Goal: Task Accomplishment & Management: Manage account settings

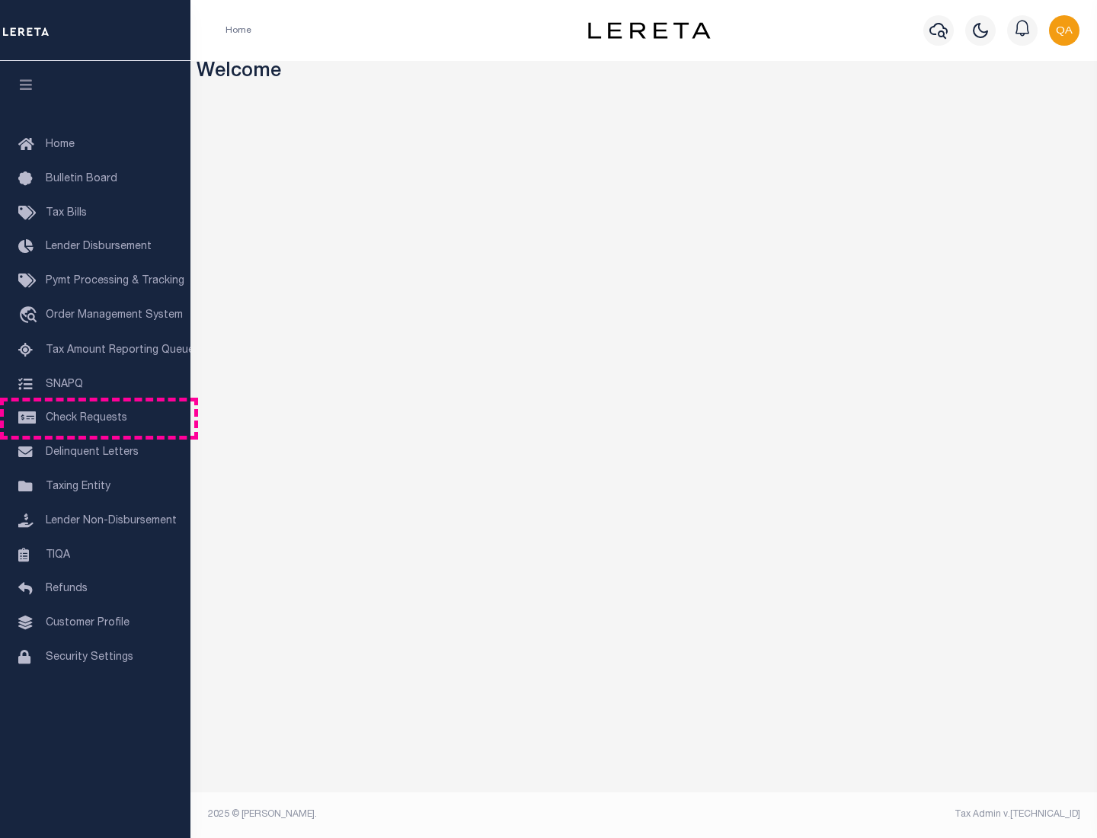
click at [95, 418] on span "Check Requests" at bounding box center [87, 418] width 82 height 11
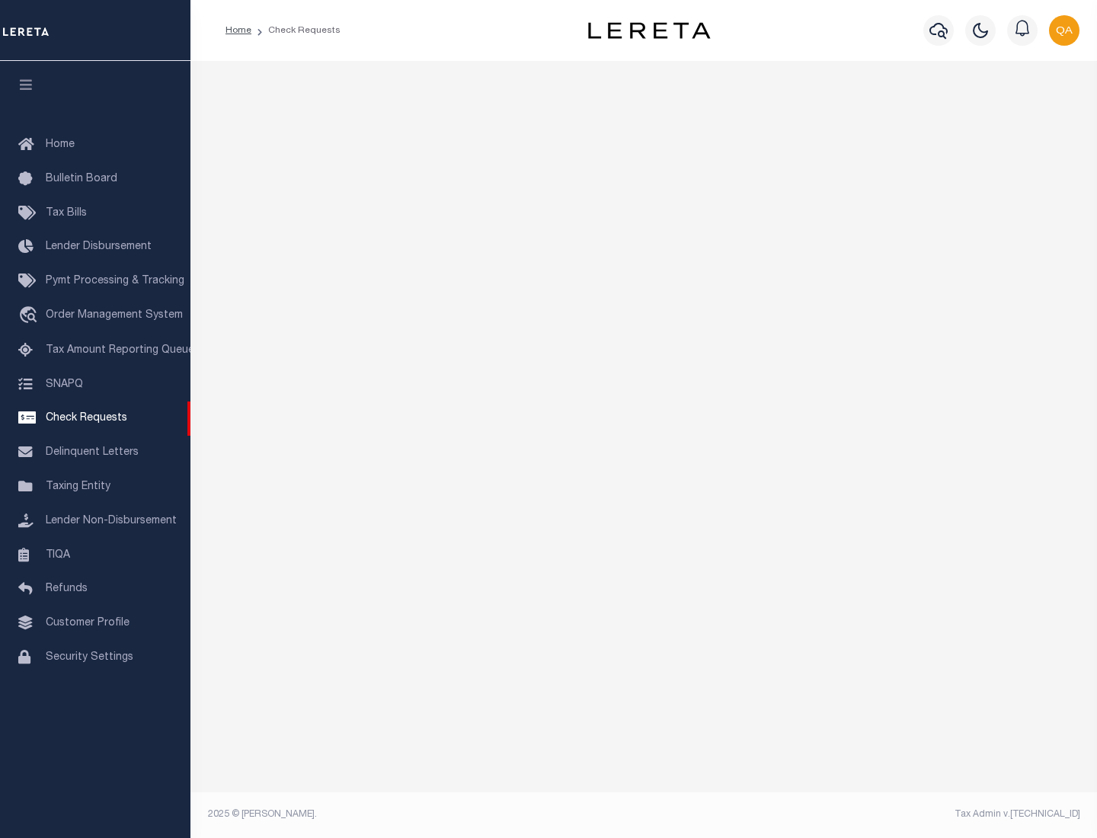
select select "50"
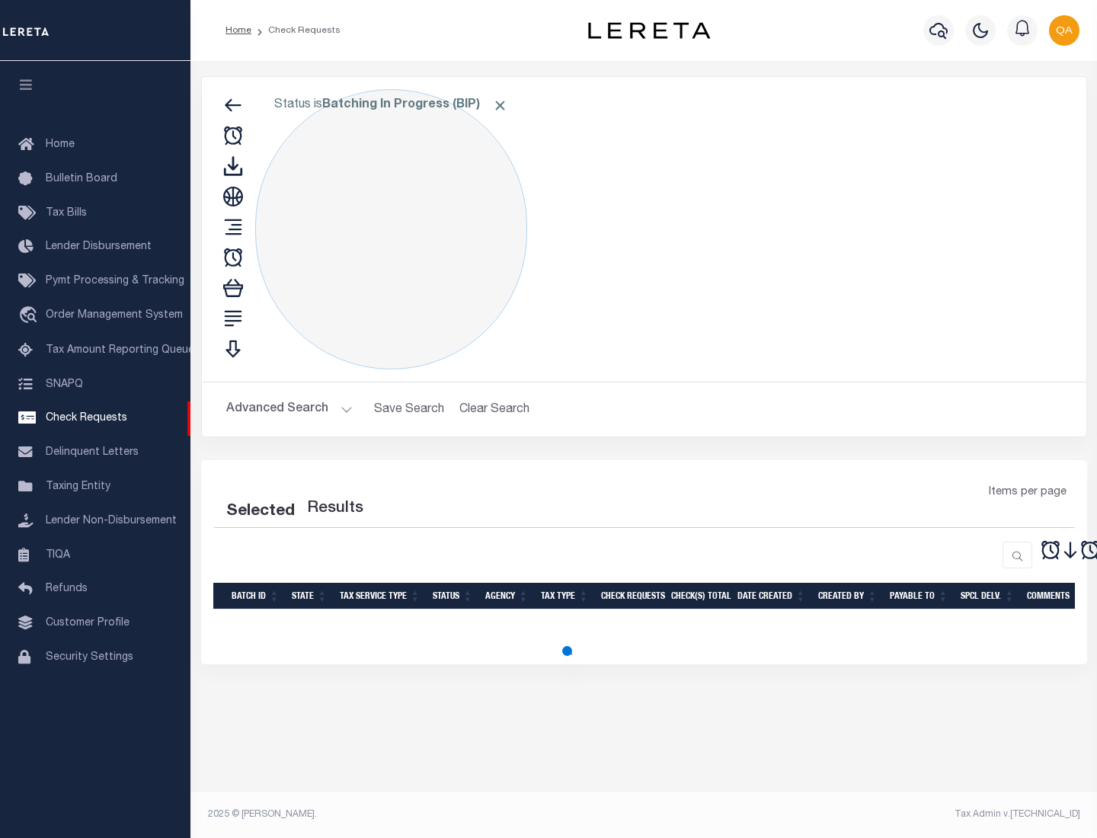
select select "50"
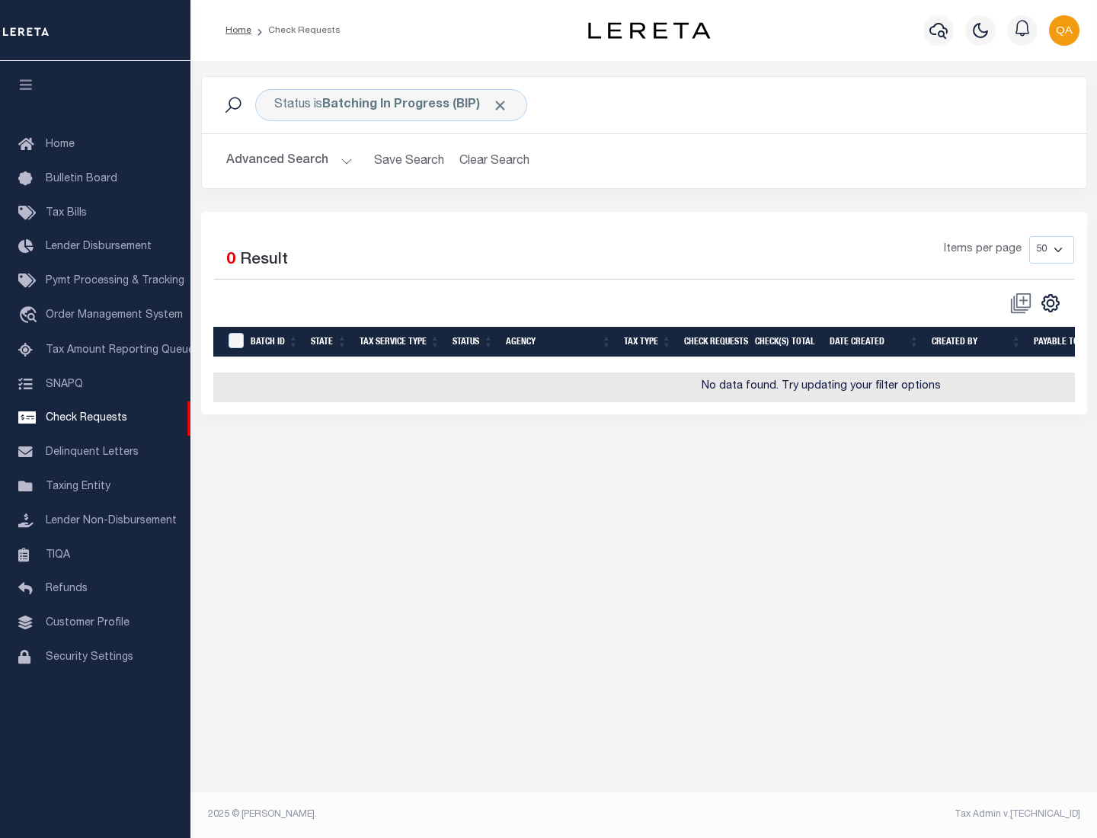
click at [500, 105] on span "Click to Remove" at bounding box center [500, 105] width 16 height 16
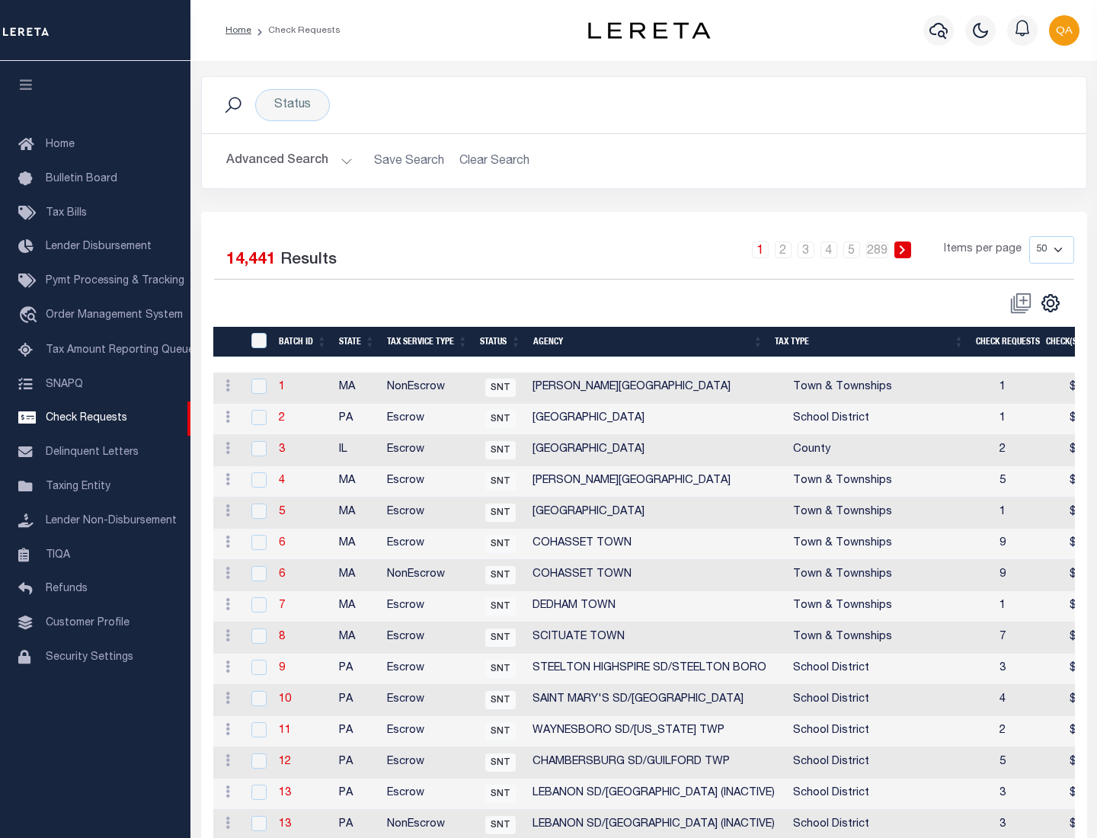
scroll to position [734, 0]
